Goal: Information Seeking & Learning: Learn about a topic

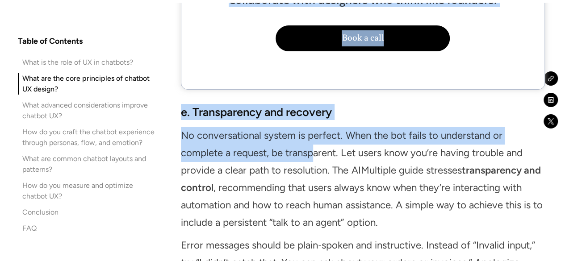
scroll to position [3037, 0]
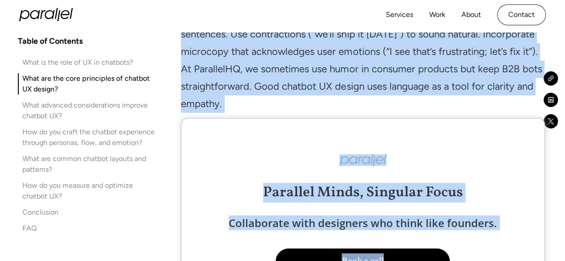
drag, startPoint x: 178, startPoint y: 152, endPoint x: 350, endPoint y: 111, distance: 177.2
copy div "l. Ipsumdo sit ametconsecte Adi elits doei te incididuntutla etdolo: ma aliqua.…"
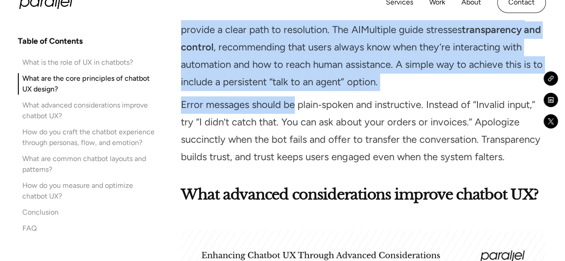
scroll to position [3439, 0]
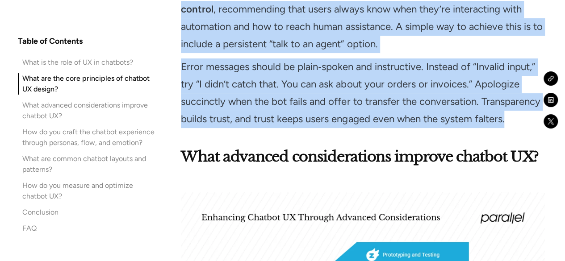
drag, startPoint x: 180, startPoint y: 74, endPoint x: 525, endPoint y: 130, distance: 348.9
copy div "e. Transparency and recovery No conversational system is perfect. When the bot …"
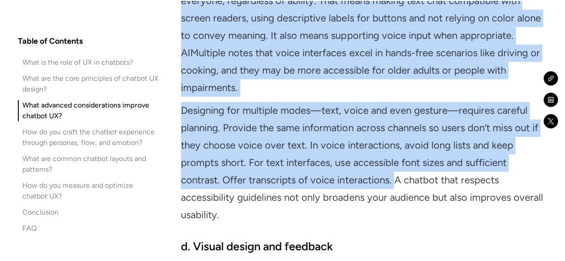
scroll to position [4556, 0]
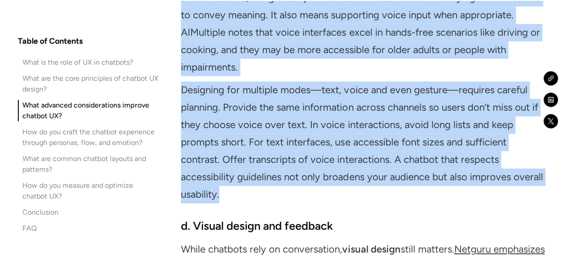
drag, startPoint x: 176, startPoint y: 62, endPoint x: 412, endPoint y: 200, distance: 273.3
click at [412, 200] on div "Table of Contents What is the role of UX in chatbots? What are the core princip…" at bounding box center [282, 228] width 529 height 8431
copy div "l. Ipsumdolorsit ame consectetu adipiscinge Seddoeiusmodt inc’u laboreet— 31 do…"
click at [276, 130] on p "Designing for multiple modes—text, voice and even gesture—requires careful plan…" at bounding box center [363, 143] width 364 height 122
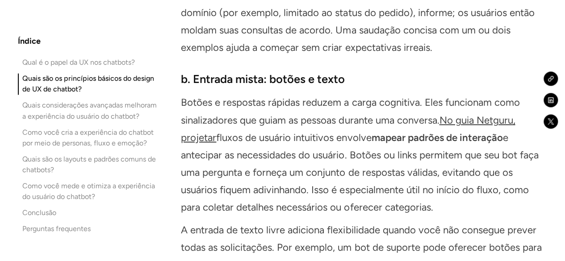
scroll to position [2444, 0]
